Goal: Navigation & Orientation: Find specific page/section

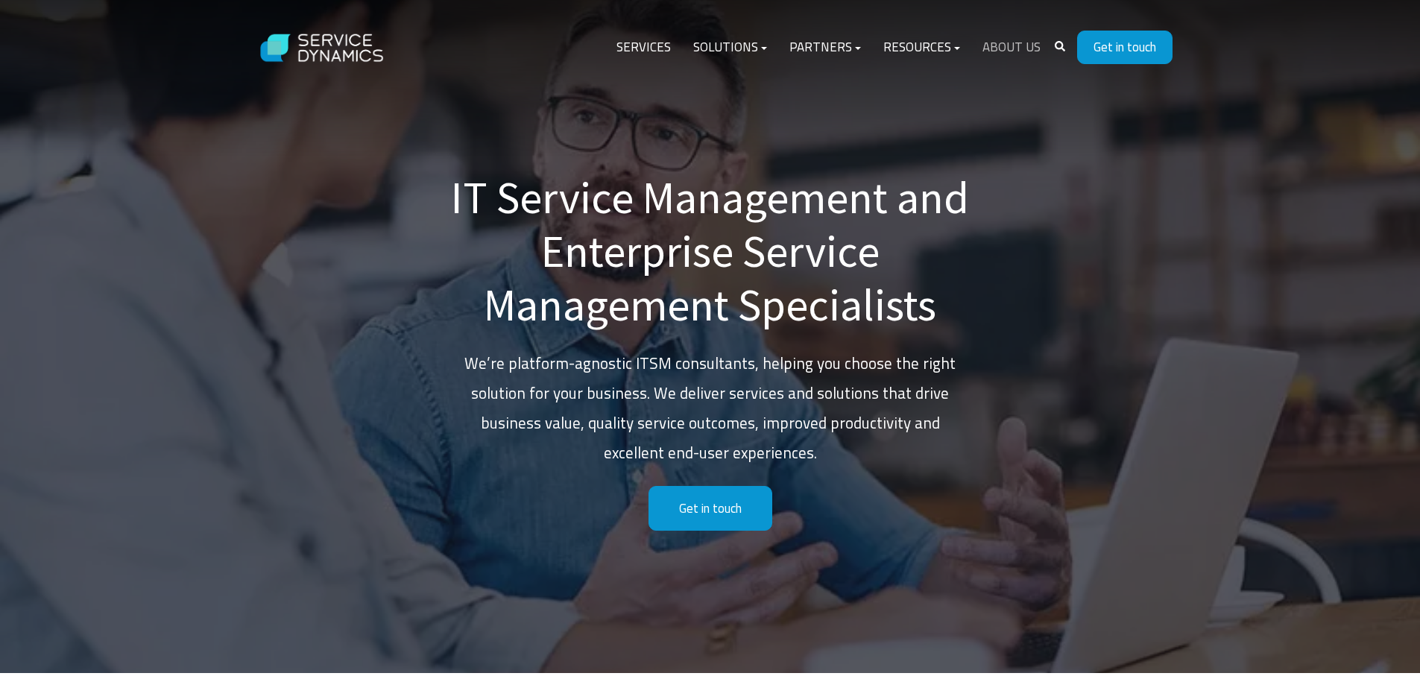
click at [1004, 45] on link "About Us" at bounding box center [1011, 48] width 81 height 36
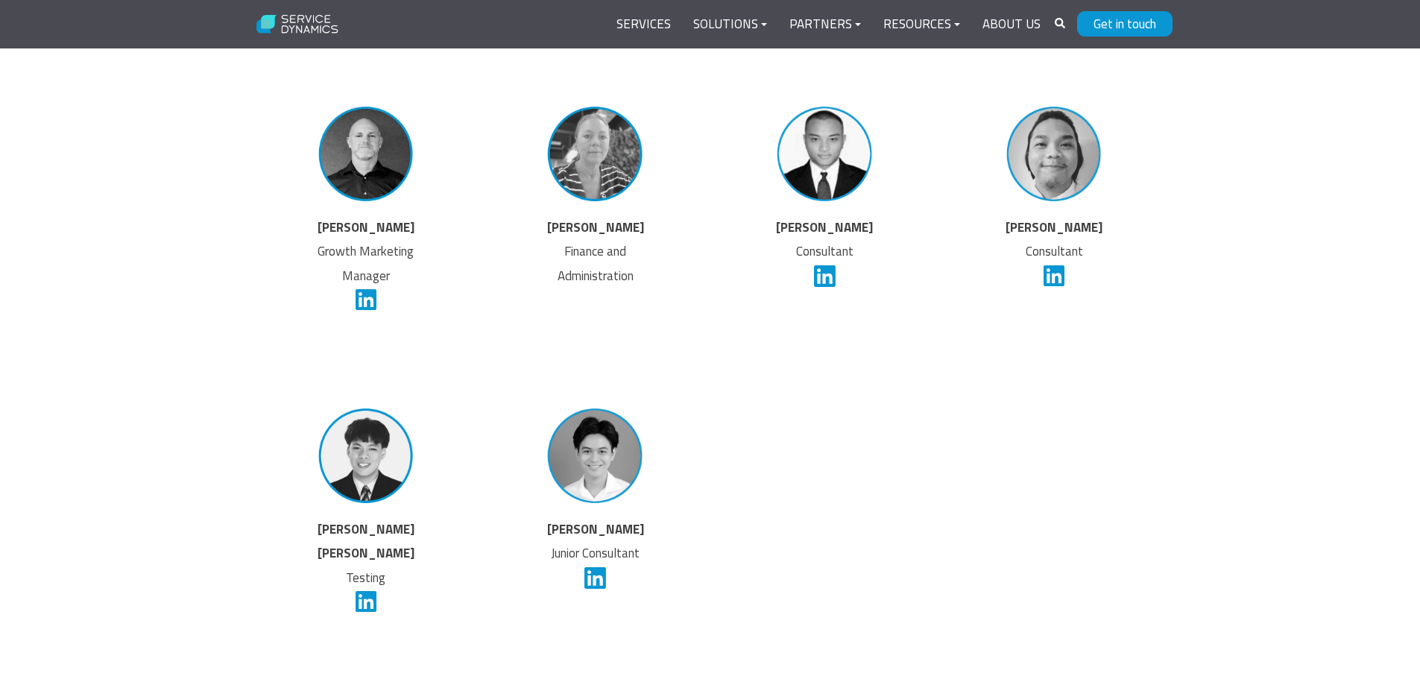
scroll to position [4100, 0]
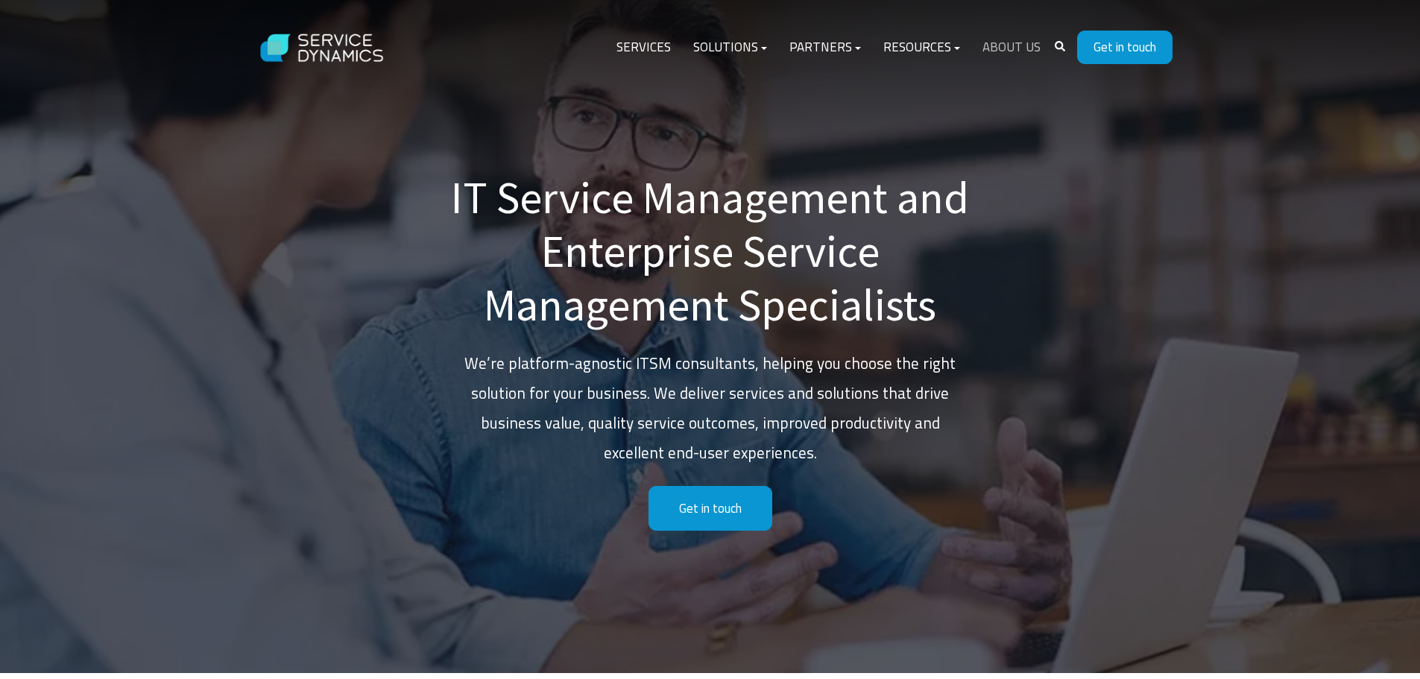
click at [1010, 48] on link "About Us" at bounding box center [1011, 48] width 81 height 36
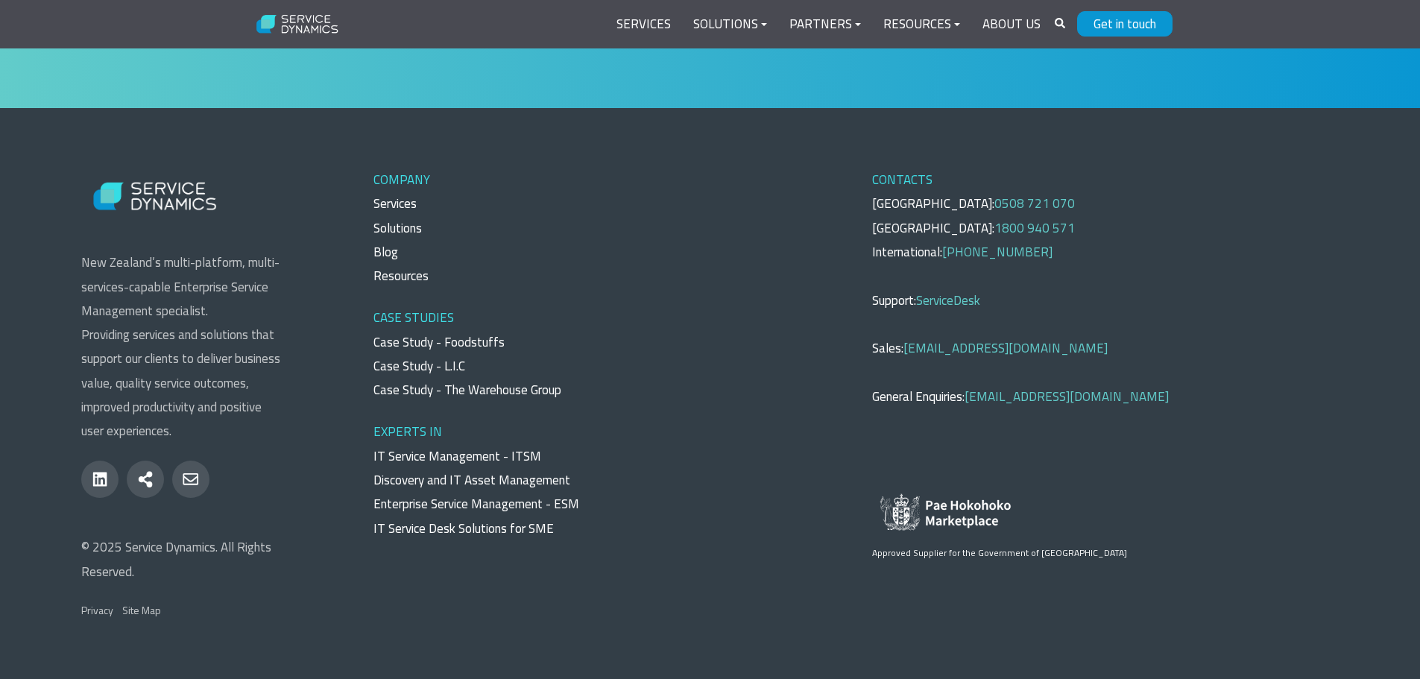
scroll to position [5416, 0]
